Goal: Navigation & Orientation: Find specific page/section

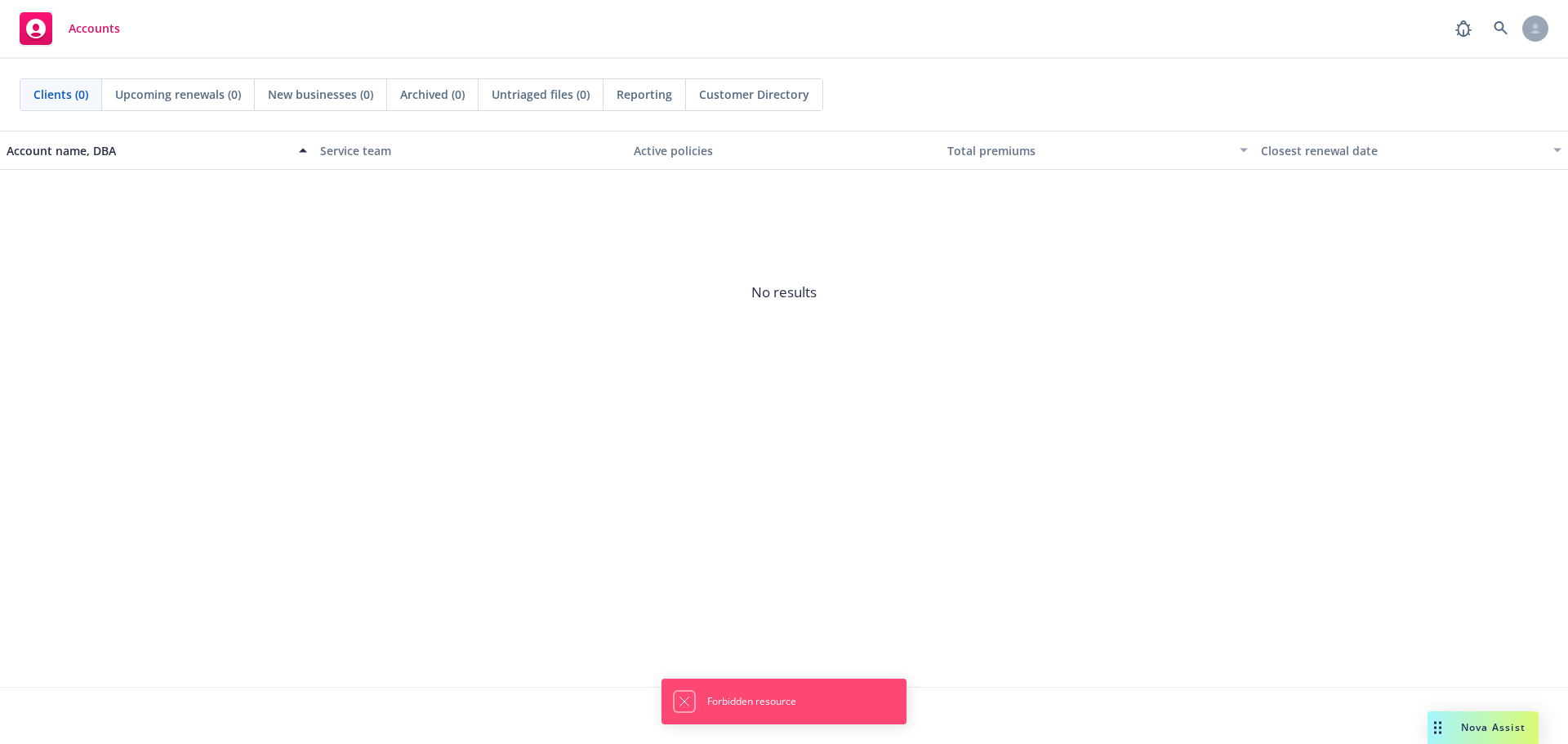
click at [678, 696] on icon "Dismiss notification" at bounding box center [684, 701] width 13 height 13
